Goal: Obtain resource: Obtain resource

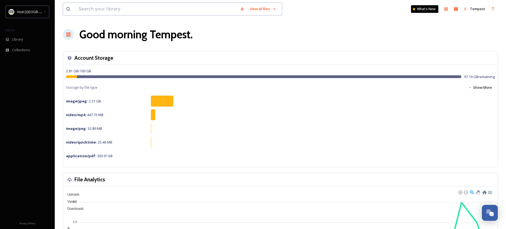
click at [164, 12] on input at bounding box center [156, 9] width 161 height 12
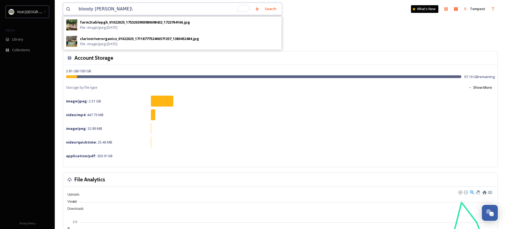
type input "bloody [PERSON_NAME]"
click at [263, 9] on div "Search Press Enter to search" at bounding box center [267, 9] width 23 height 11
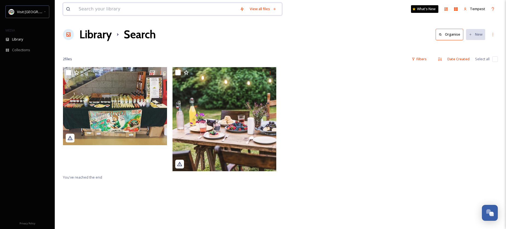
click at [124, 8] on input at bounding box center [156, 9] width 161 height 12
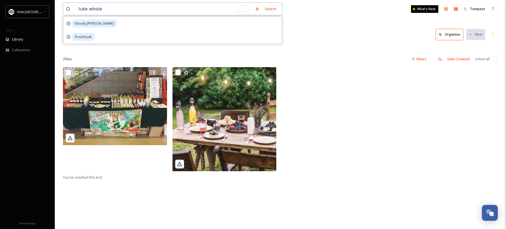
type input "[PERSON_NAME]"
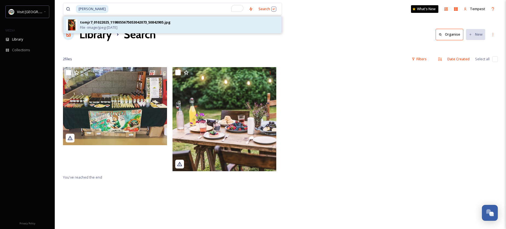
click at [145, 29] on div "tomjr7_01022025_1198055675053042073_50842905.jpg File - image/jpeg - [DATE]" at bounding box center [179, 25] width 199 height 10
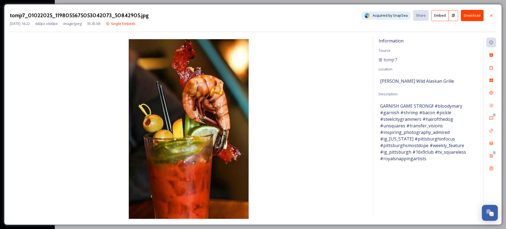
click at [442, 16] on button "Embed" at bounding box center [440, 15] width 18 height 11
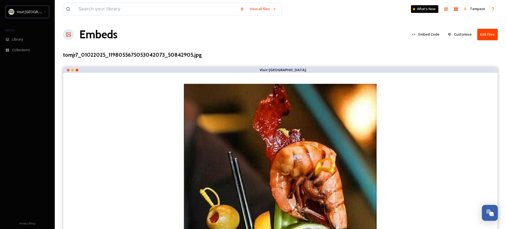
click at [423, 34] on button "Embed Code" at bounding box center [425, 34] width 33 height 11
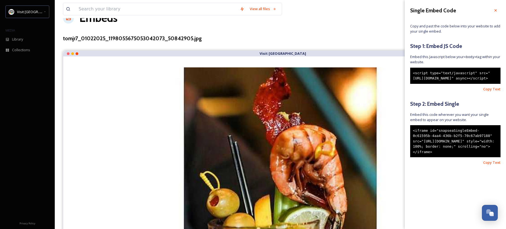
scroll to position [17, 0]
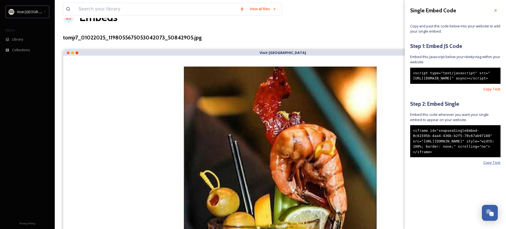
click at [493, 165] on span "Copy Text" at bounding box center [491, 162] width 17 height 5
click at [493, 10] on icon at bounding box center [495, 10] width 4 height 4
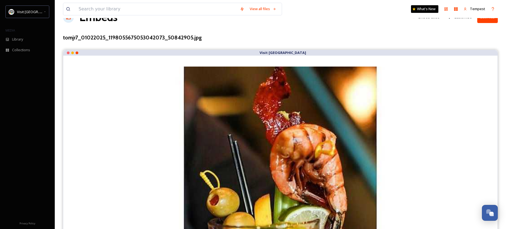
scroll to position [0, 0]
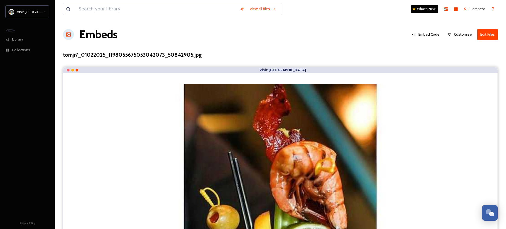
click at [428, 35] on button "Embed Code" at bounding box center [425, 34] width 33 height 11
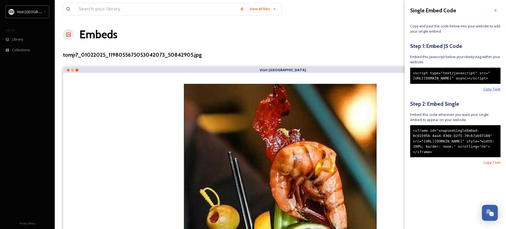
click at [490, 92] on span "Copy Text" at bounding box center [491, 89] width 17 height 5
drag, startPoint x: 495, startPoint y: 11, endPoint x: 492, endPoint y: 15, distance: 5.0
click at [495, 11] on icon at bounding box center [495, 10] width 4 height 4
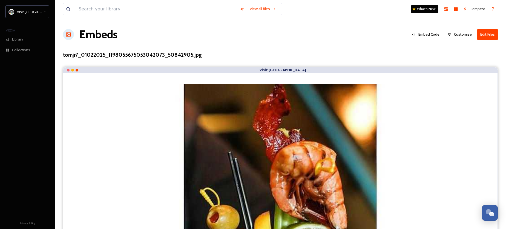
click at [282, 54] on div "tomjr7_01022025_1198055675053042073_50842905.jpg" at bounding box center [280, 55] width 435 height 8
click at [151, 11] on input "To enrich screen reader interactions, please activate Accessibility in Grammarl…" at bounding box center [156, 9] width 161 height 12
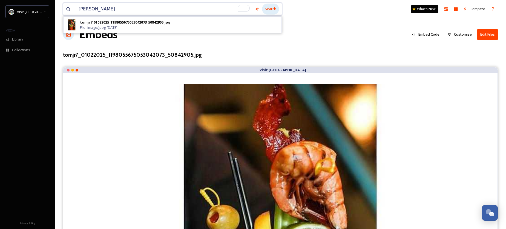
type input "luke wholey"
click at [270, 9] on div "Search" at bounding box center [270, 9] width 17 height 11
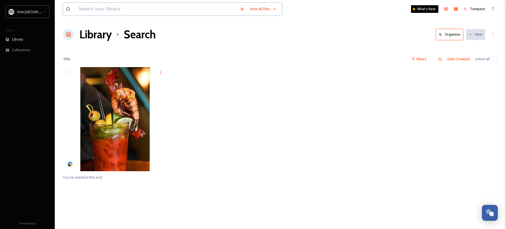
click at [116, 14] on input at bounding box center [156, 9] width 161 height 12
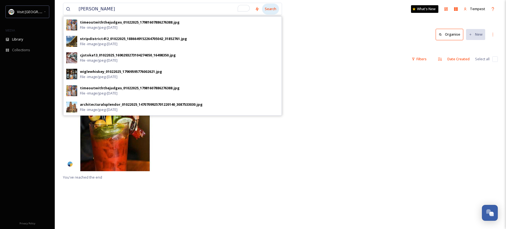
click at [278, 11] on div "Search" at bounding box center [270, 9] width 17 height 11
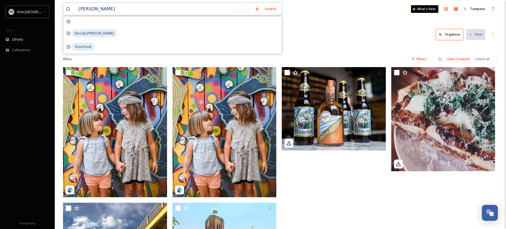
click at [122, 14] on input "smallman" at bounding box center [164, 9] width 176 height 12
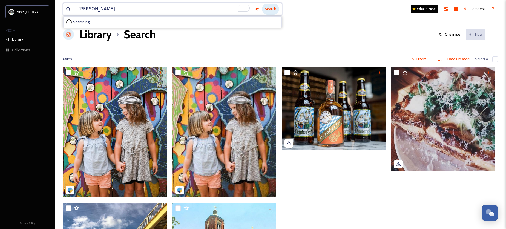
type input "muddy waters"
click at [274, 10] on div "Search" at bounding box center [270, 9] width 17 height 11
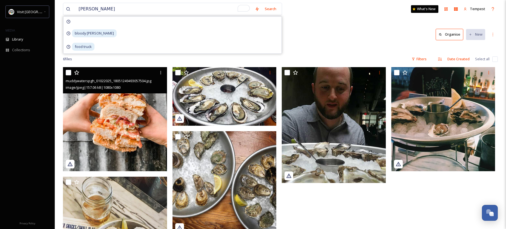
click at [71, 163] on icon at bounding box center [70, 164] width 5 height 4
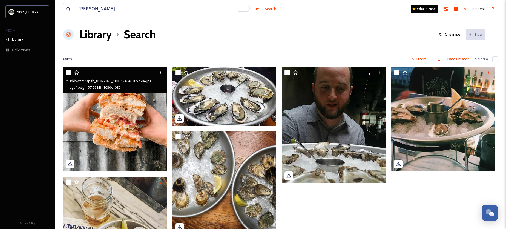
click at [116, 138] on img at bounding box center [115, 119] width 104 height 104
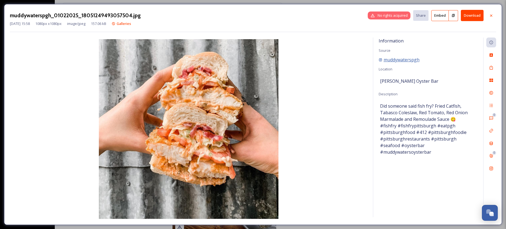
click at [408, 60] on span "muddywaterspgh" at bounding box center [402, 59] width 36 height 7
click at [493, 41] on icon at bounding box center [491, 42] width 4 height 4
click at [439, 16] on button "Embed" at bounding box center [440, 15] width 18 height 11
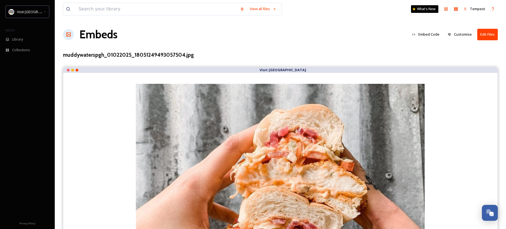
click at [102, 16] on div "View all files What's New Tempest" at bounding box center [280, 9] width 435 height 18
click at [110, 10] on input "To enrich screen reader interactions, please activate Accessibility in Grammarl…" at bounding box center [156, 9] width 161 height 12
type input "bartram"
click at [274, 8] on div "Search" at bounding box center [270, 9] width 17 height 11
